Goal: Download file/media

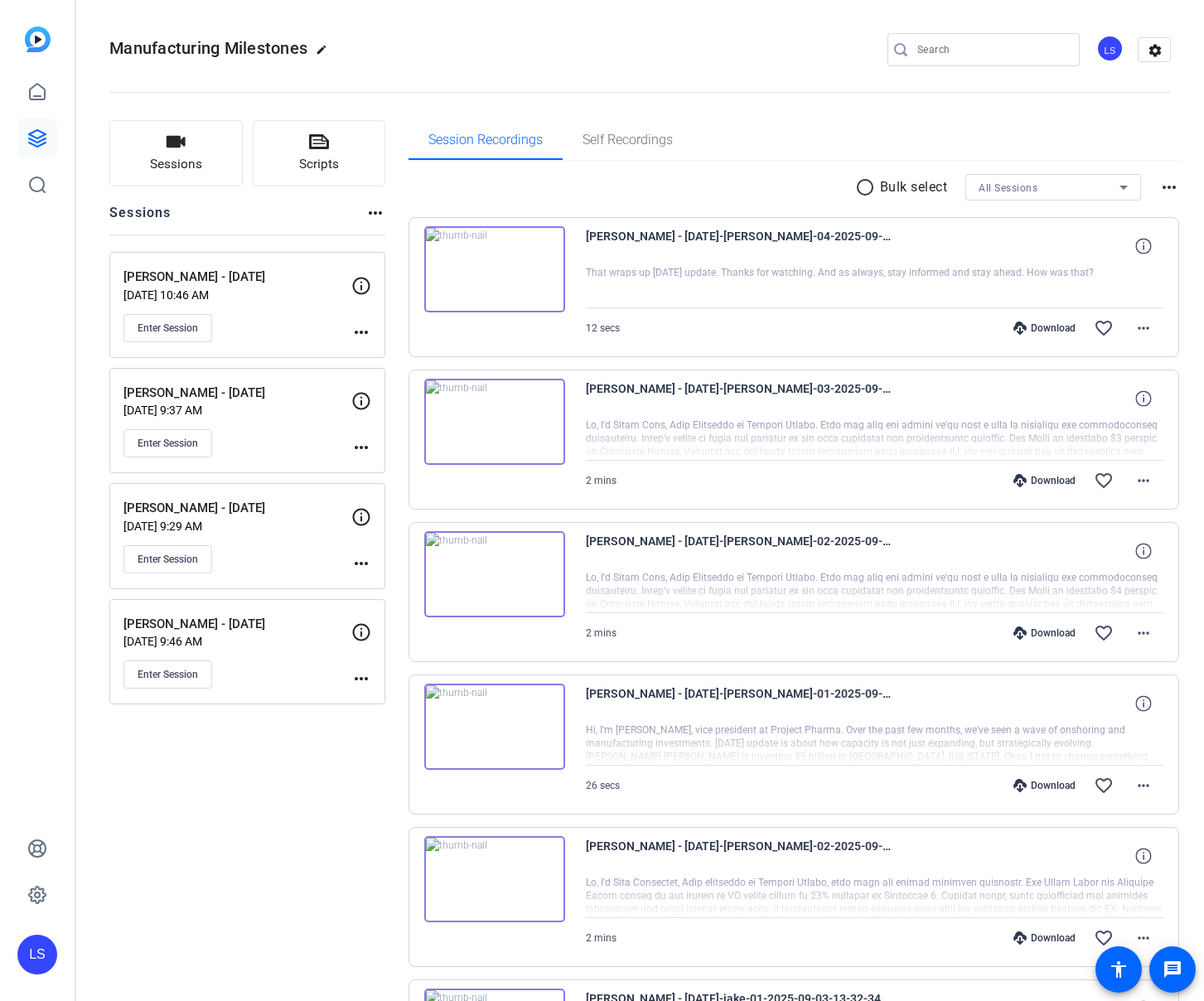
click at [275, 308] on div "[PERSON_NAME] - [DATE] [DATE] 10:46 AM Enter Session" at bounding box center [238, 305] width 228 height 75
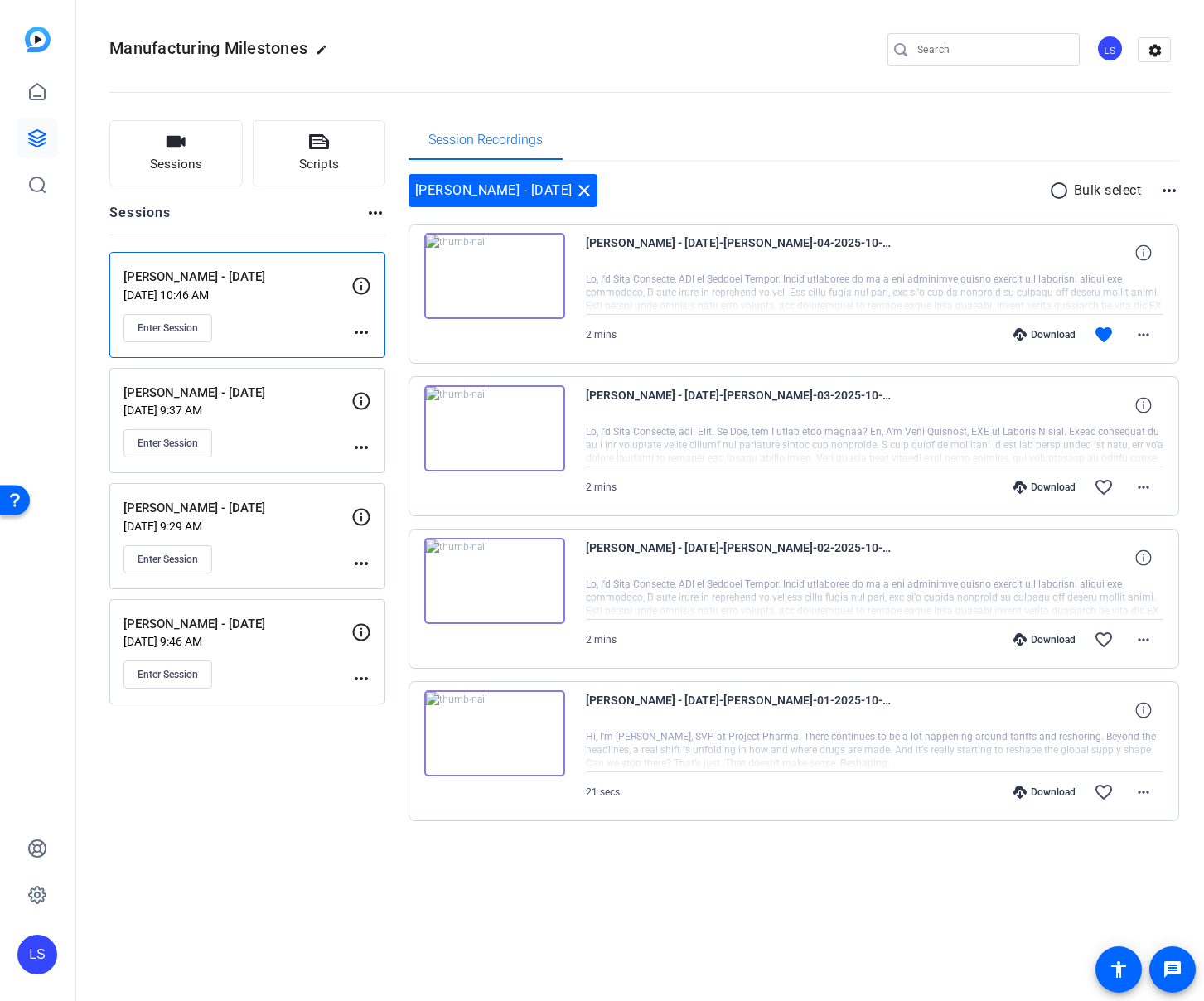
click at [494, 421] on img at bounding box center [494, 428] width 140 height 86
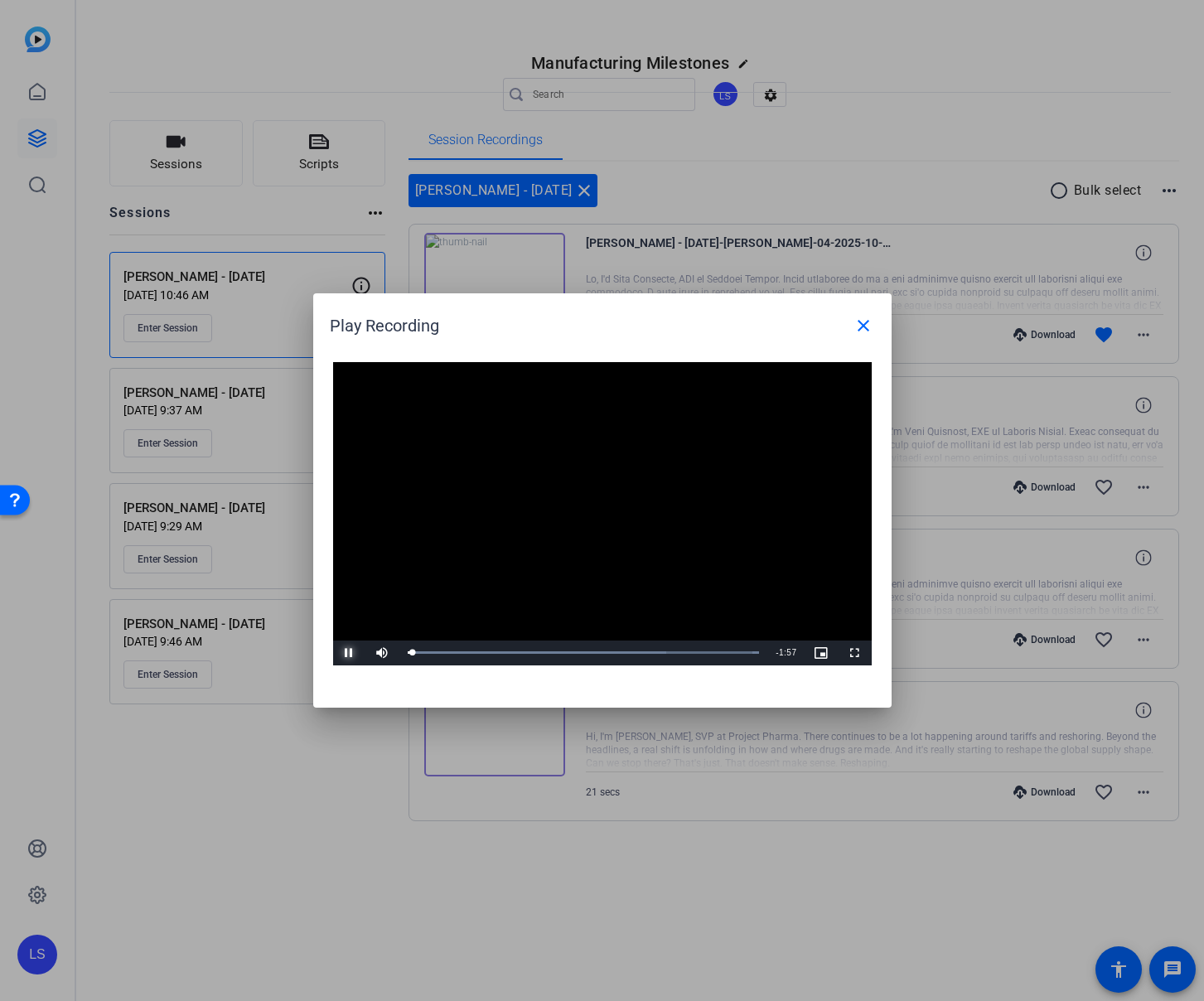
click at [344, 653] on span "Video Player" at bounding box center [349, 653] width 33 height 0
drag, startPoint x: 347, startPoint y: 647, endPoint x: 365, endPoint y: 654, distance: 19.3
click at [347, 653] on span "Video Player" at bounding box center [349, 653] width 33 height 0
drag, startPoint x: 512, startPoint y: 649, endPoint x: 701, endPoint y: 647, distance: 189.0
click at [699, 650] on div "1:37" at bounding box center [553, 652] width 291 height 4
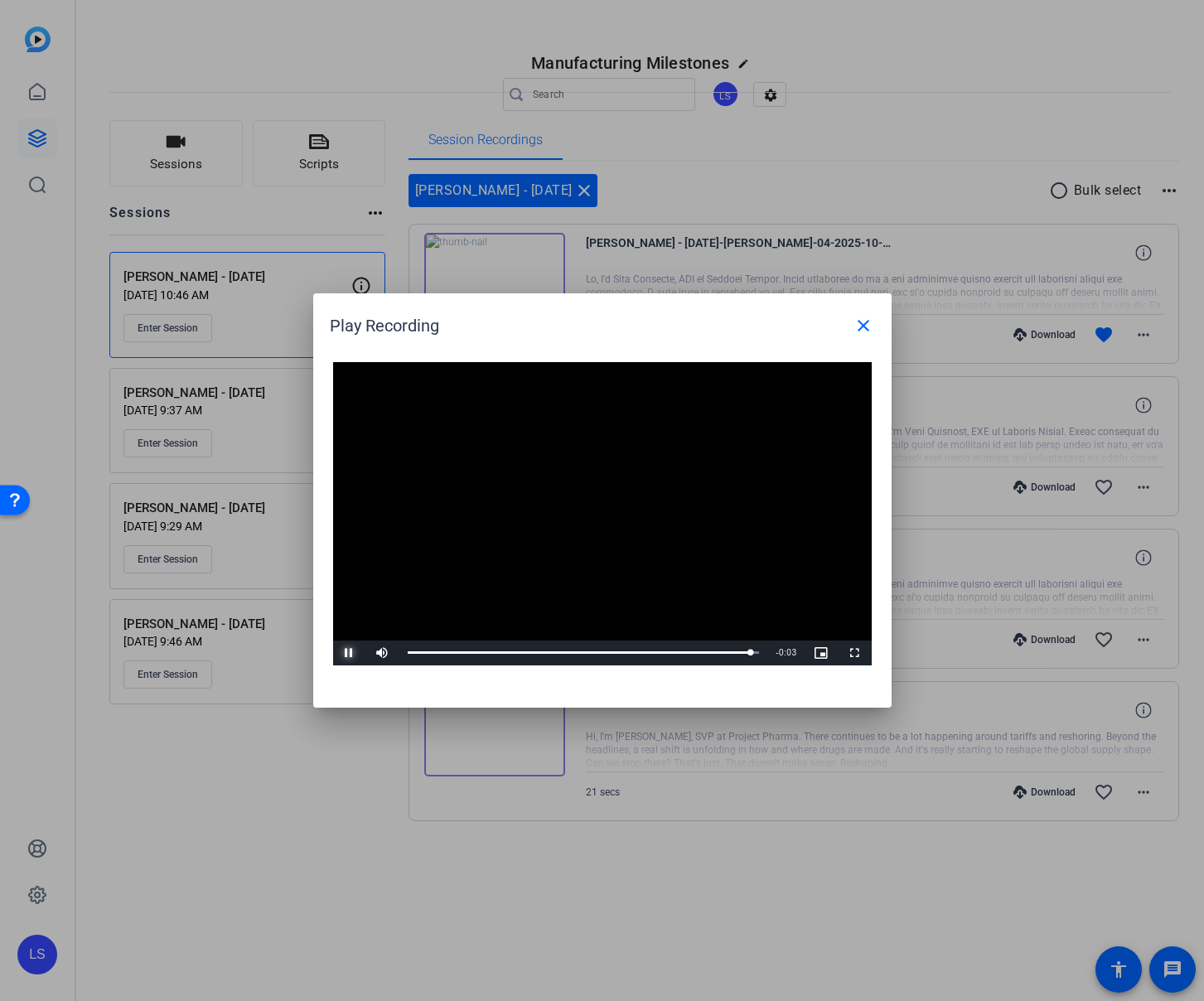
click at [353, 653] on span "Video Player" at bounding box center [349, 653] width 33 height 0
click at [725, 326] on mat-icon "close" at bounding box center [863, 325] width 20 height 20
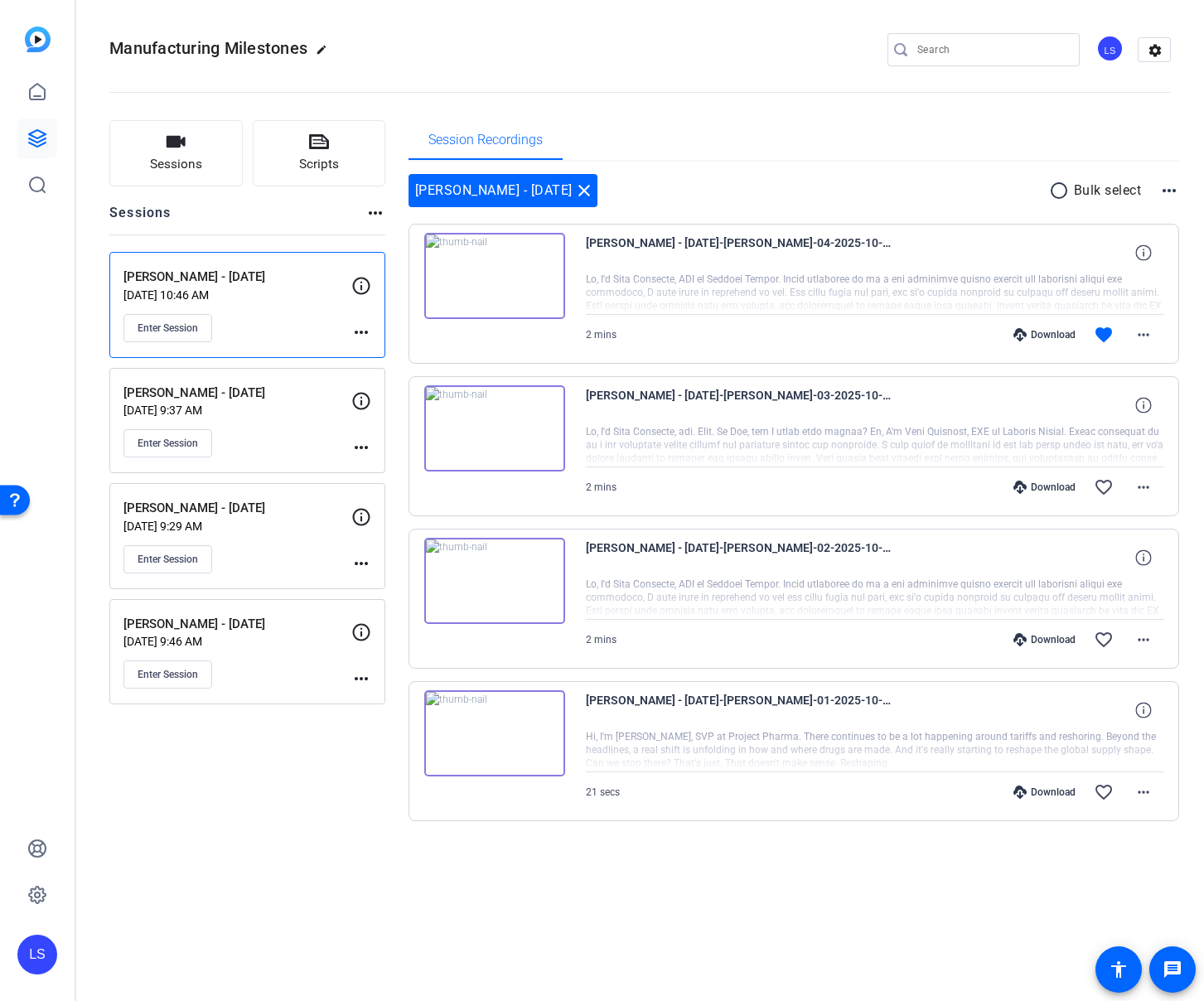
click at [494, 580] on img at bounding box center [494, 581] width 140 height 86
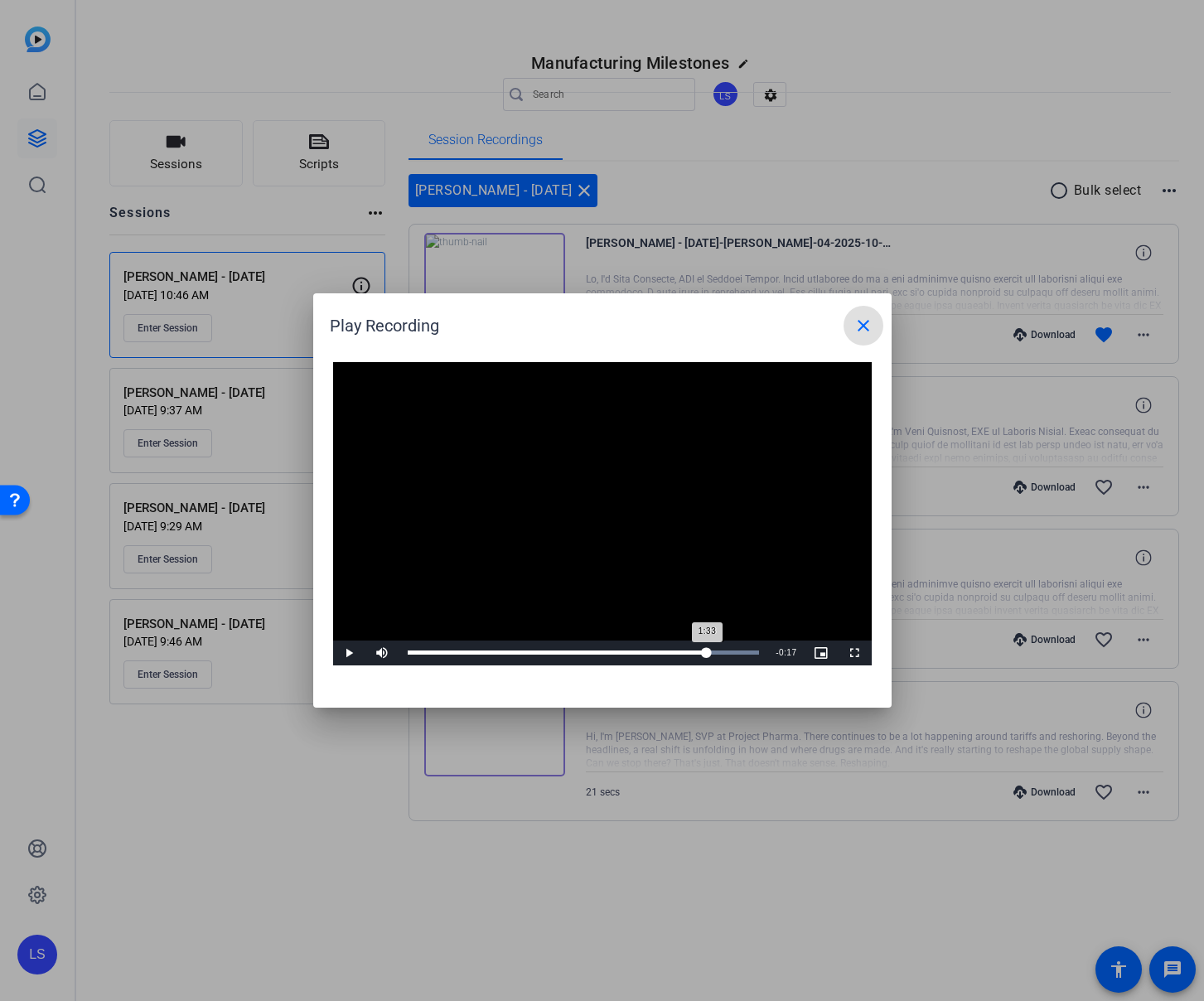
drag, startPoint x: 420, startPoint y: 650, endPoint x: 707, endPoint y: 648, distance: 287.0
click at [707, 650] on div "1:33" at bounding box center [558, 652] width 300 height 4
click at [351, 653] on span "Video Player" at bounding box center [349, 653] width 33 height 0
click at [725, 329] on mat-icon "close" at bounding box center [863, 325] width 20 height 20
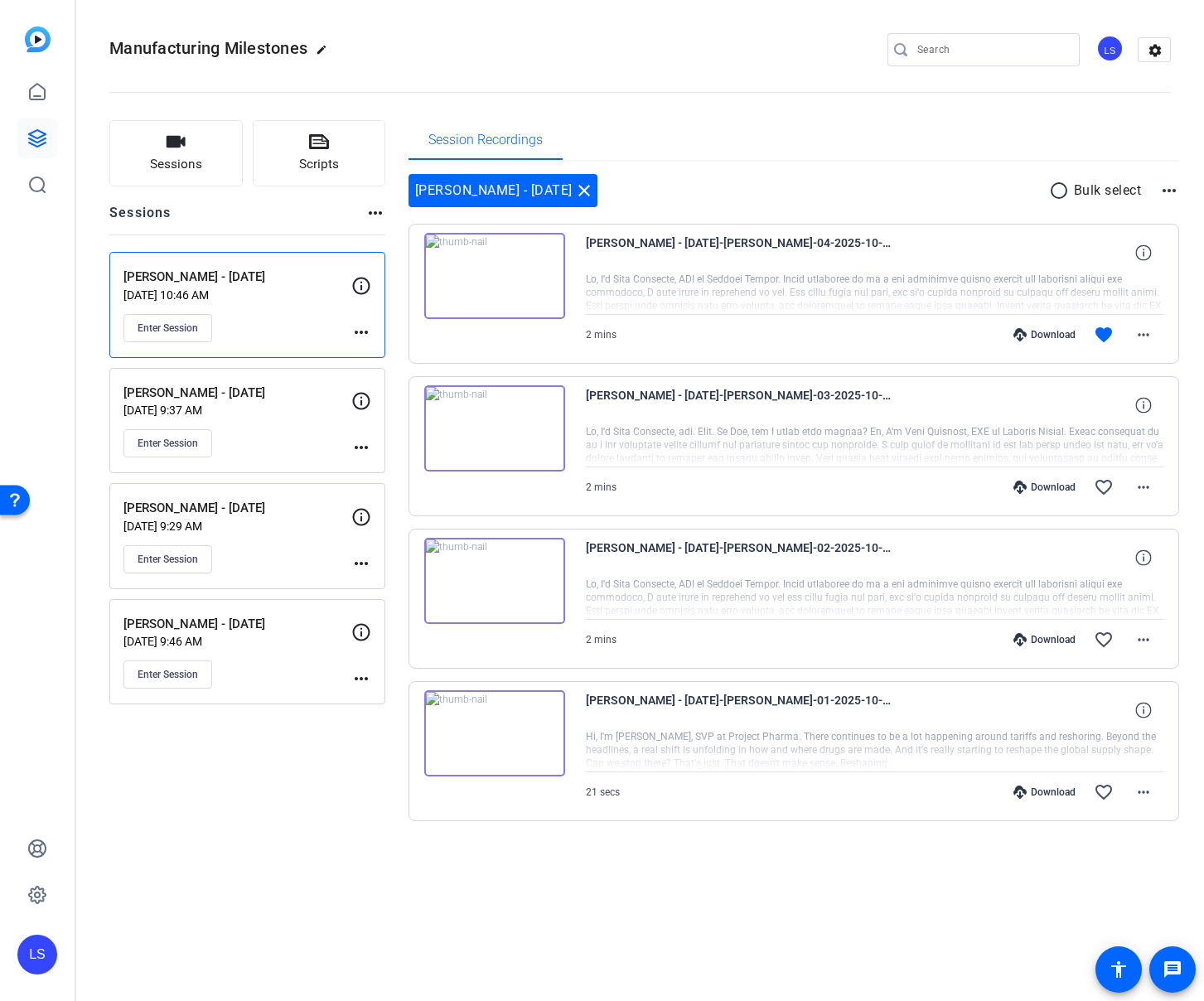
click at [498, 735] on img at bounding box center [494, 733] width 140 height 86
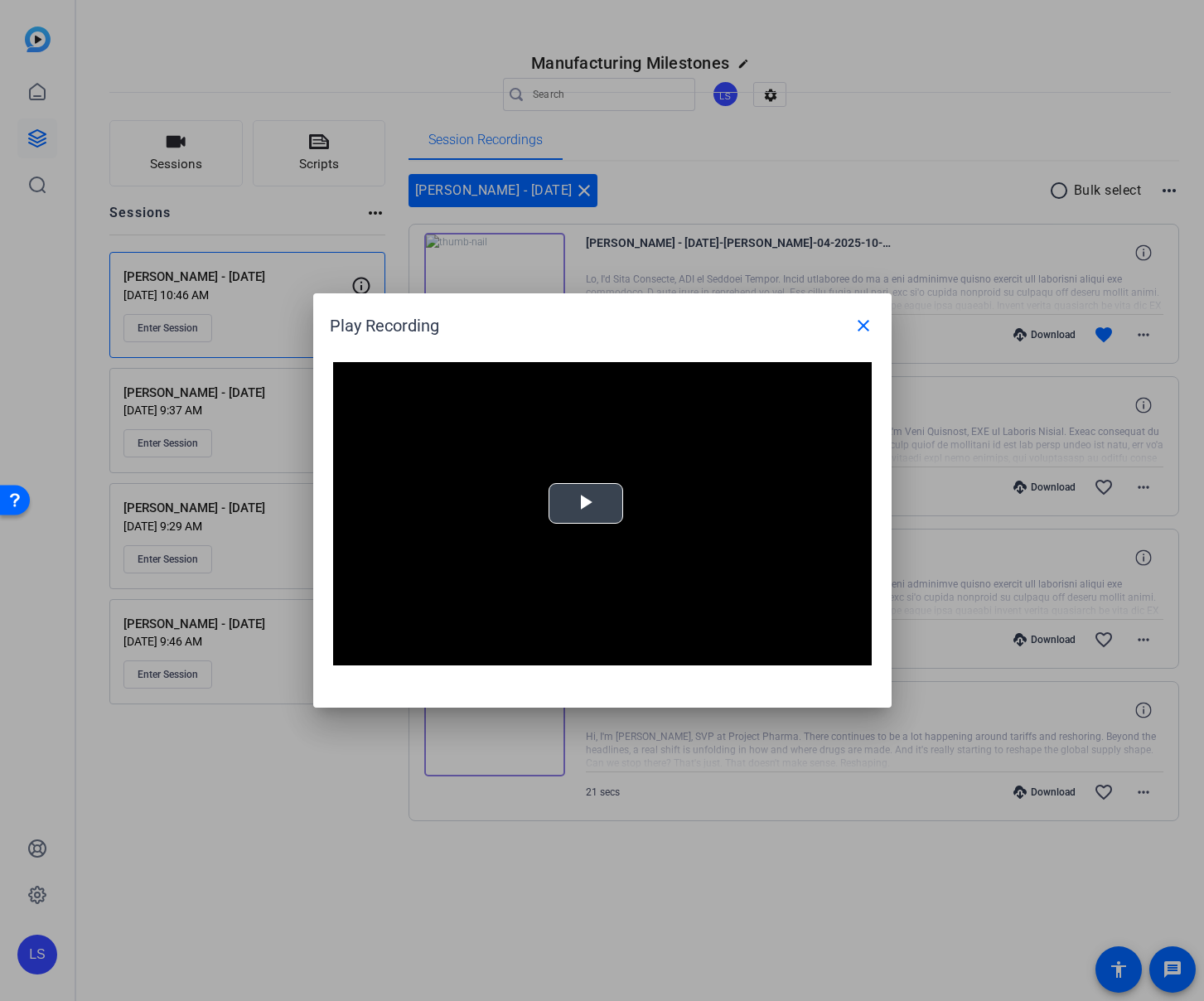
click at [586, 504] on span "Video Player" at bounding box center [586, 504] width 0 height 0
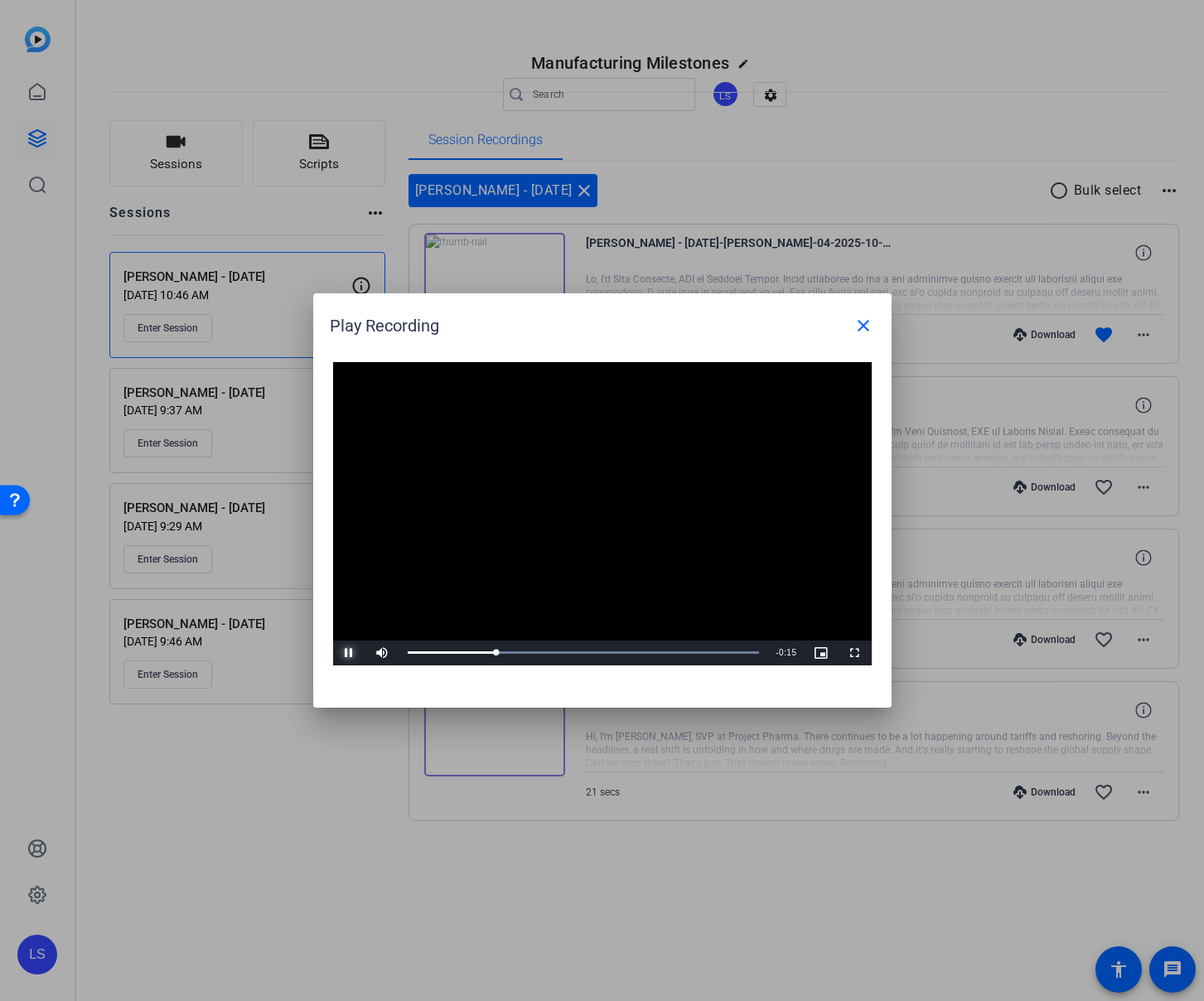
click at [352, 653] on span "Video Player" at bounding box center [349, 653] width 33 height 0
click at [725, 326] on mat-icon "close" at bounding box center [863, 325] width 20 height 20
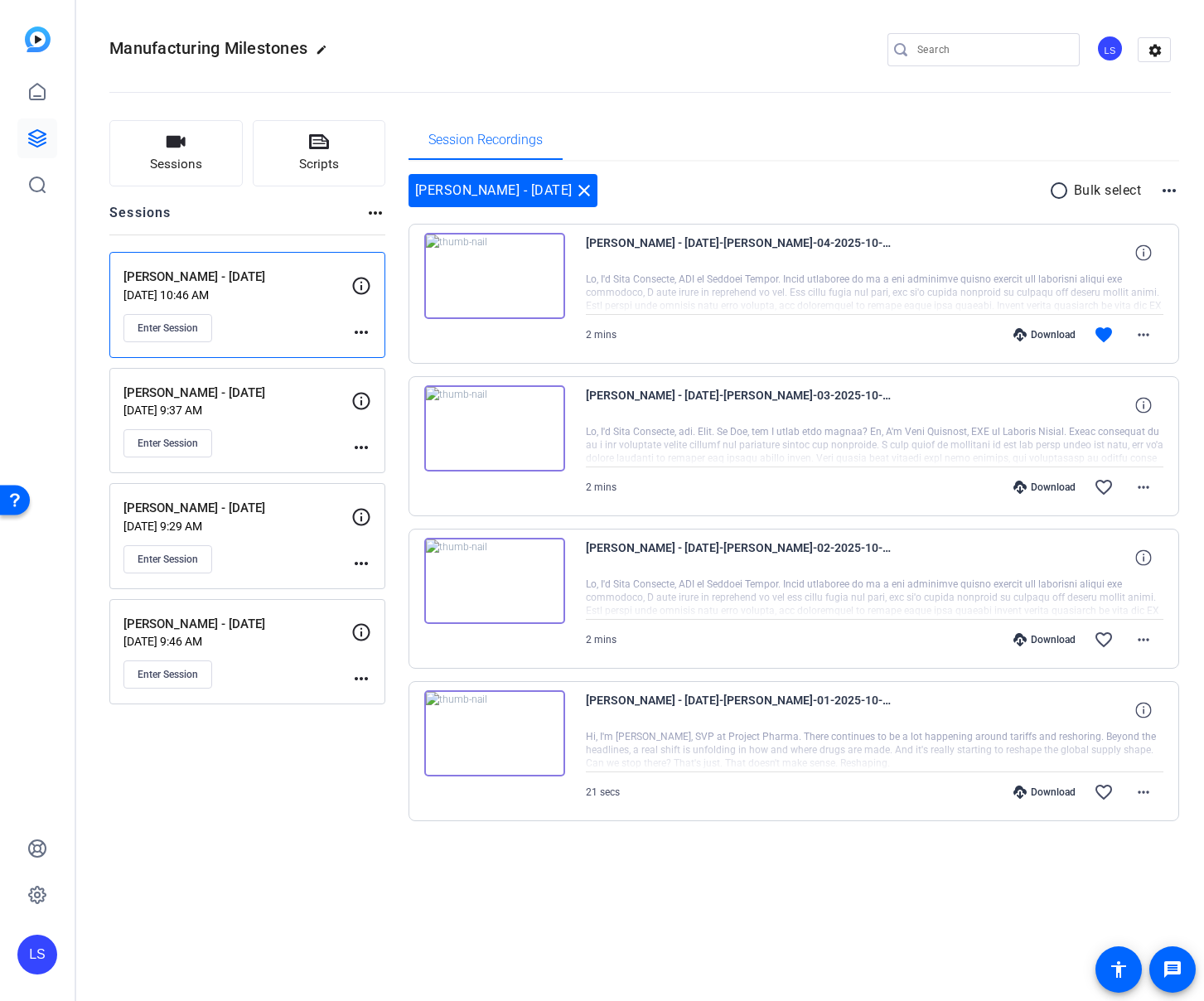
click at [725, 603] on div at bounding box center [874, 598] width 578 height 42
click at [725, 638] on mat-icon "more_horiz" at bounding box center [1144, 639] width 20 height 20
click at [725, 716] on span "Download MP4" at bounding box center [1100, 715] width 100 height 20
click at [725, 908] on div "Manufacturing Milestones edit LS settings Sessions Scripts Sessions more_horiz …" at bounding box center [640, 500] width 1128 height 1001
click at [169, 330] on span "Enter Session" at bounding box center [168, 329] width 60 height 14
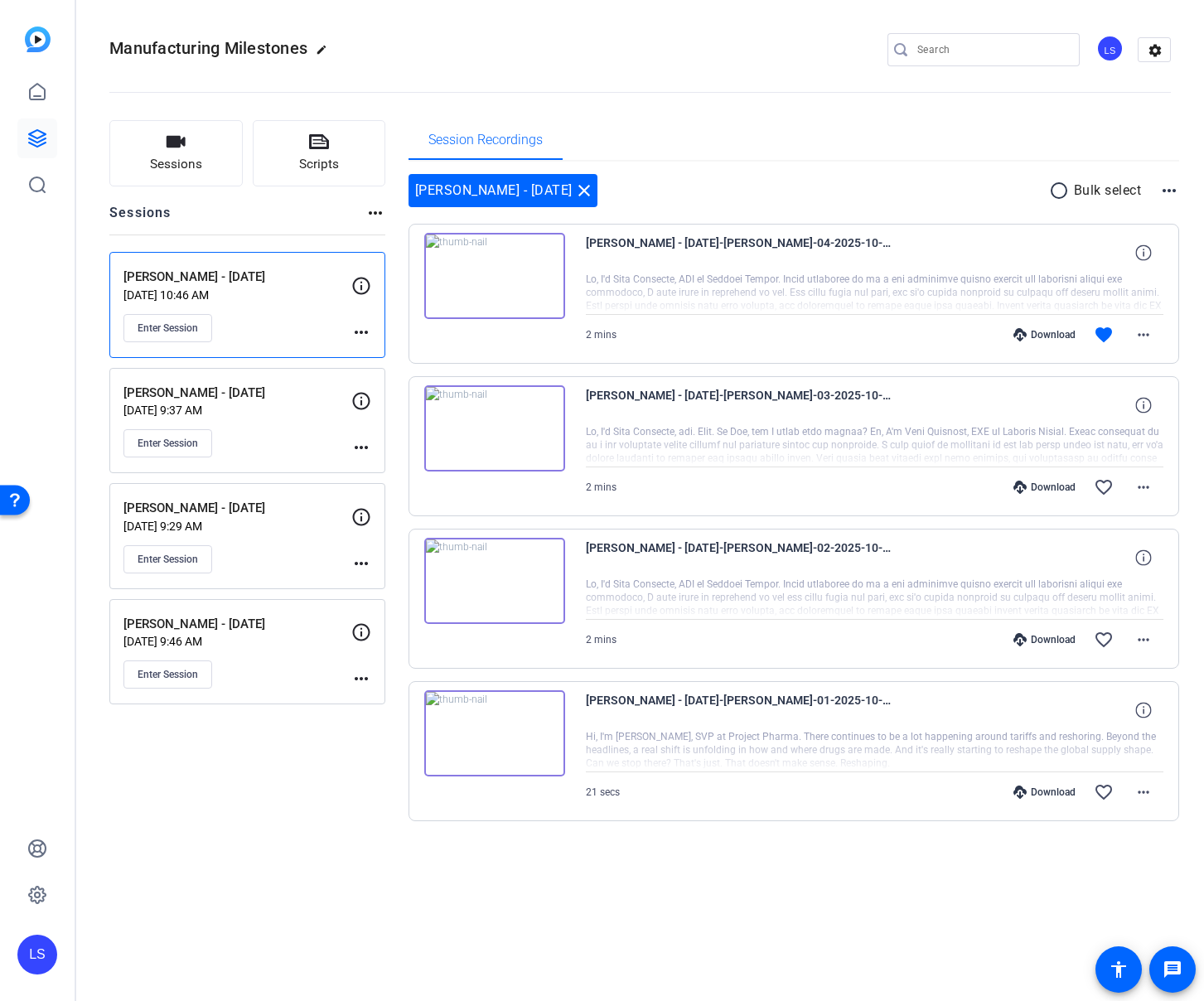
click at [725, 122] on div "Session Recordings" at bounding box center [794, 140] width 771 height 40
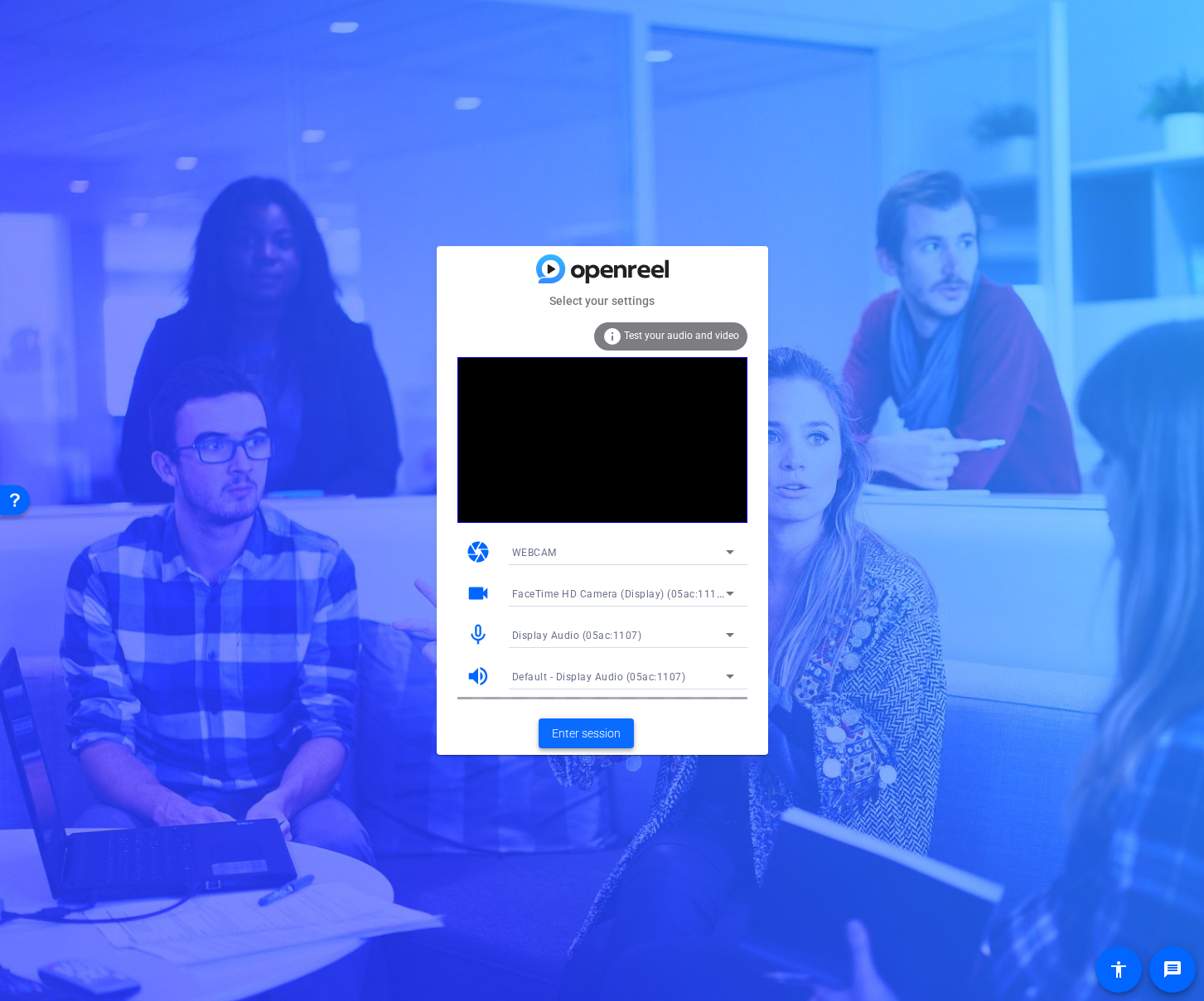
click at [588, 735] on span "Enter session" at bounding box center [586, 734] width 69 height 17
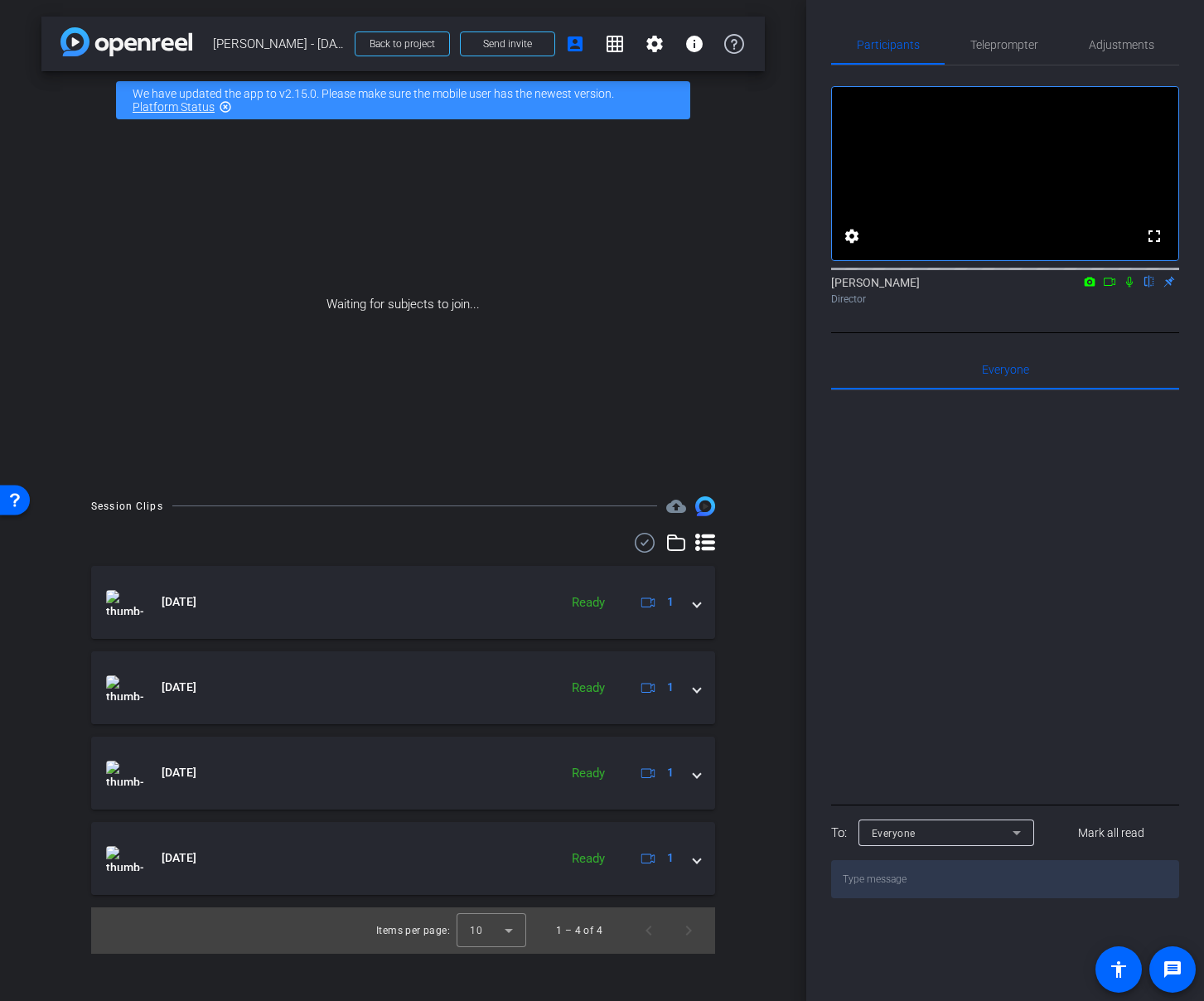
click at [677, 541] on icon at bounding box center [676, 542] width 20 height 20
